Goal: Check status: Check status

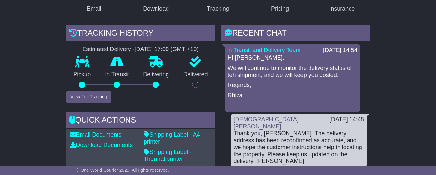
scroll to position [162, 0]
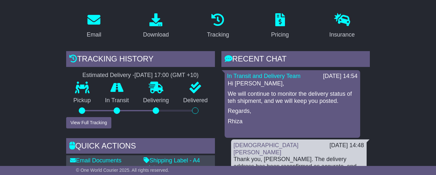
scroll to position [102, 0]
